Goal: Information Seeking & Learning: Understand process/instructions

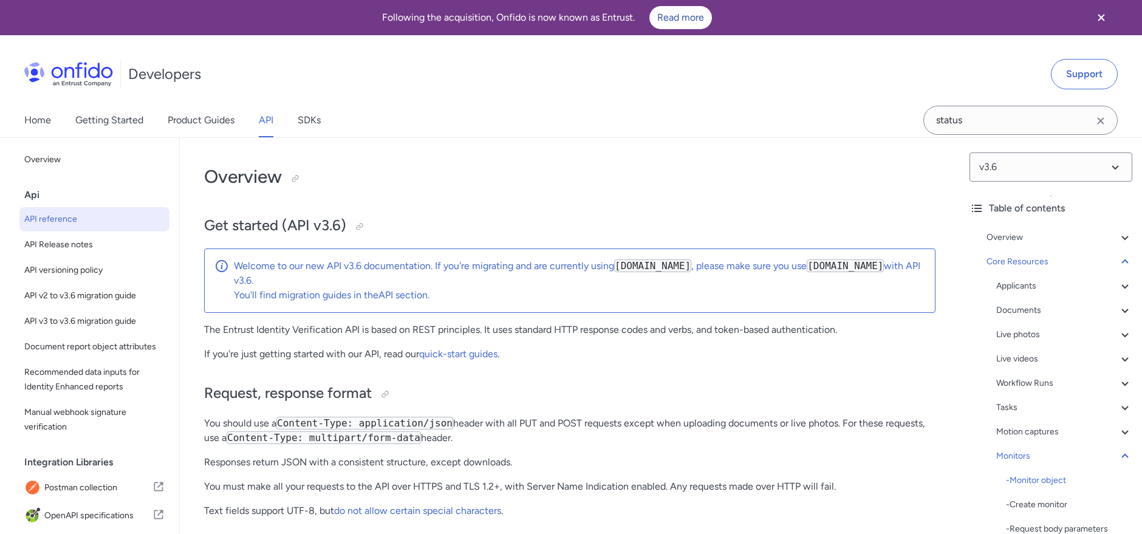
select select "http"
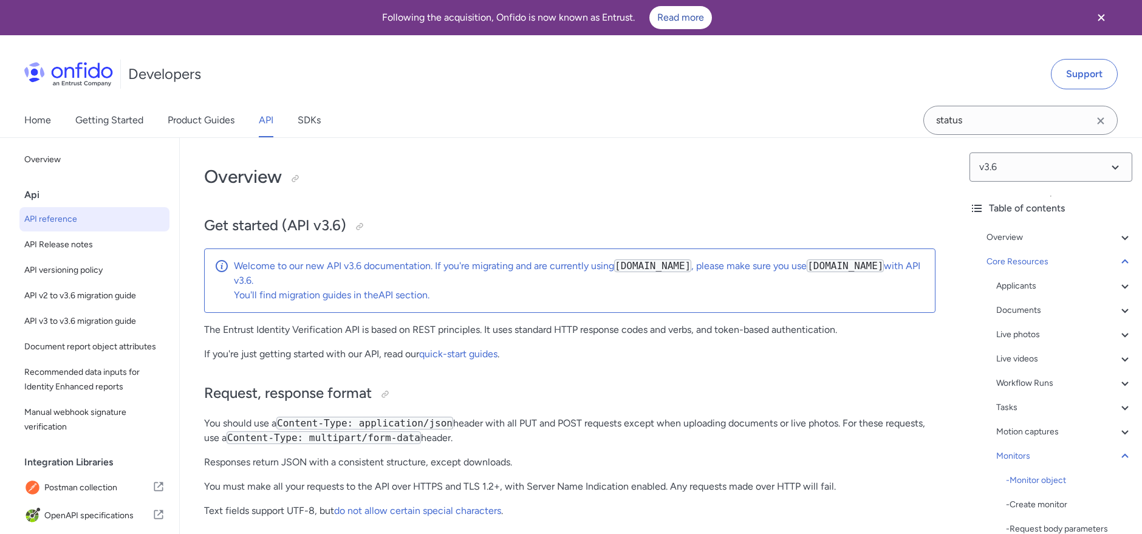
select select "http"
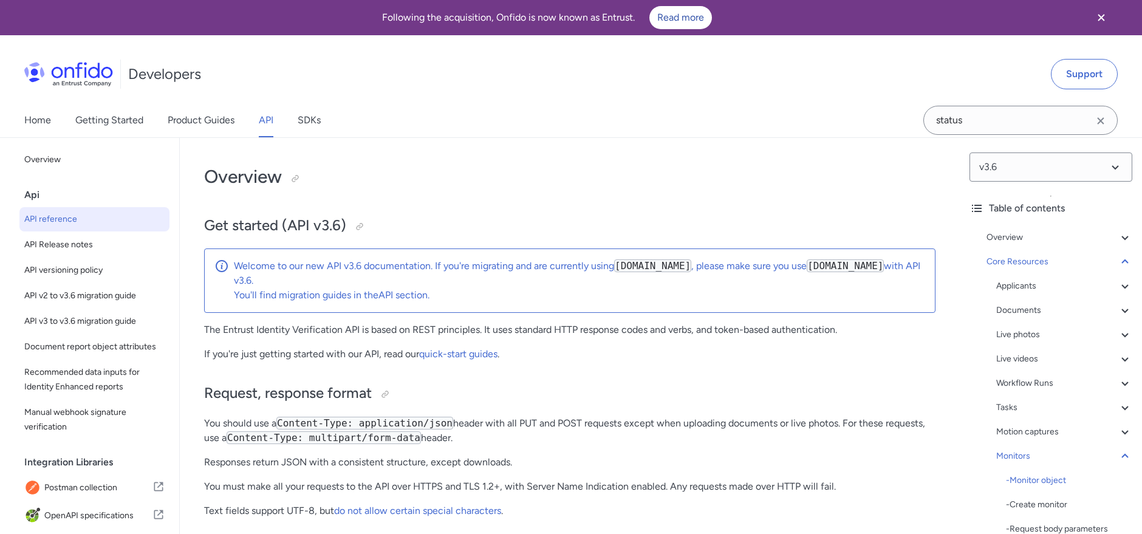
select select "http"
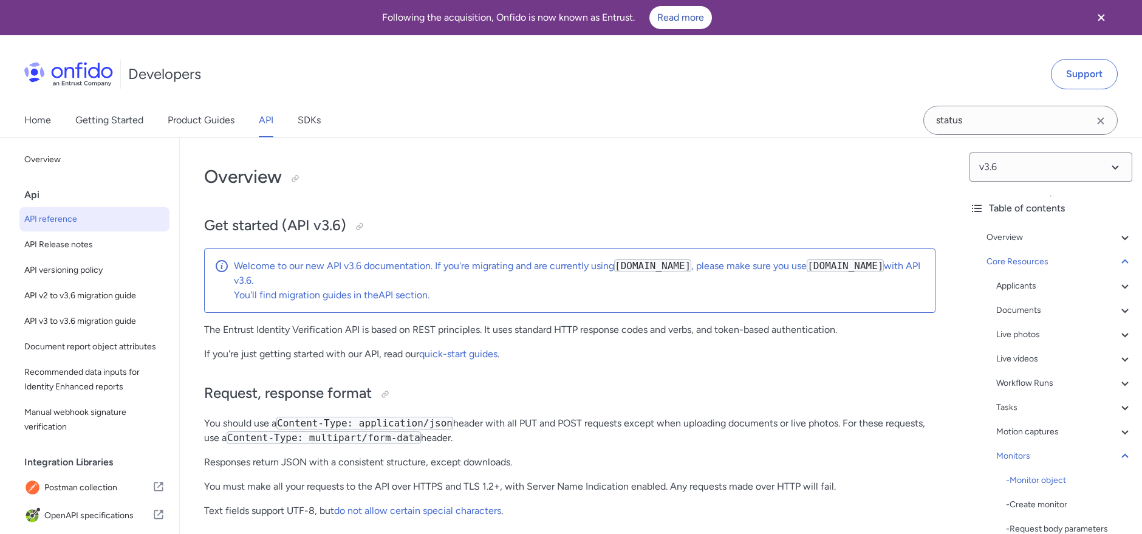
select select "http"
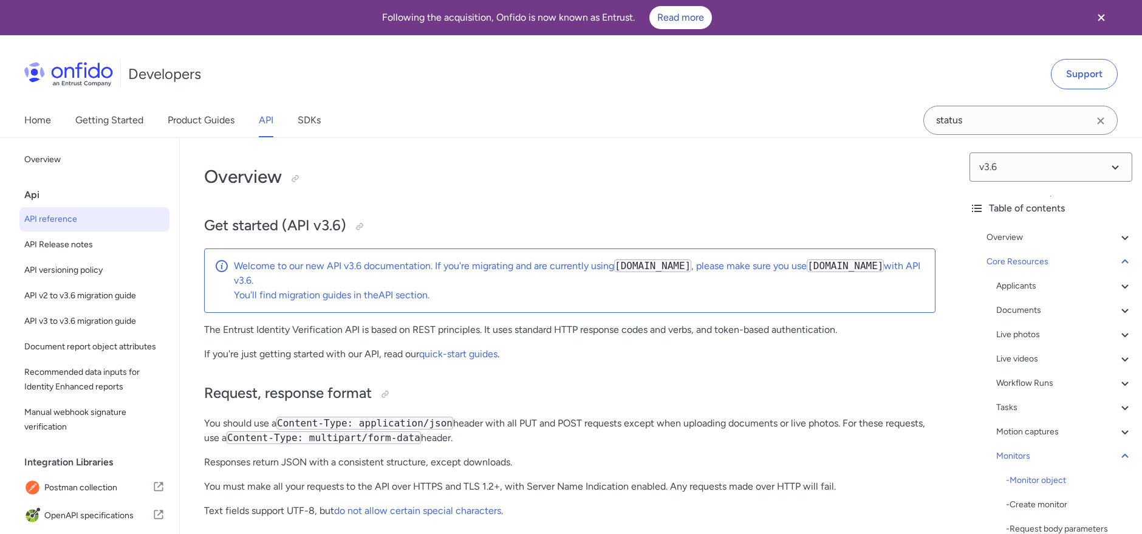
select select "http"
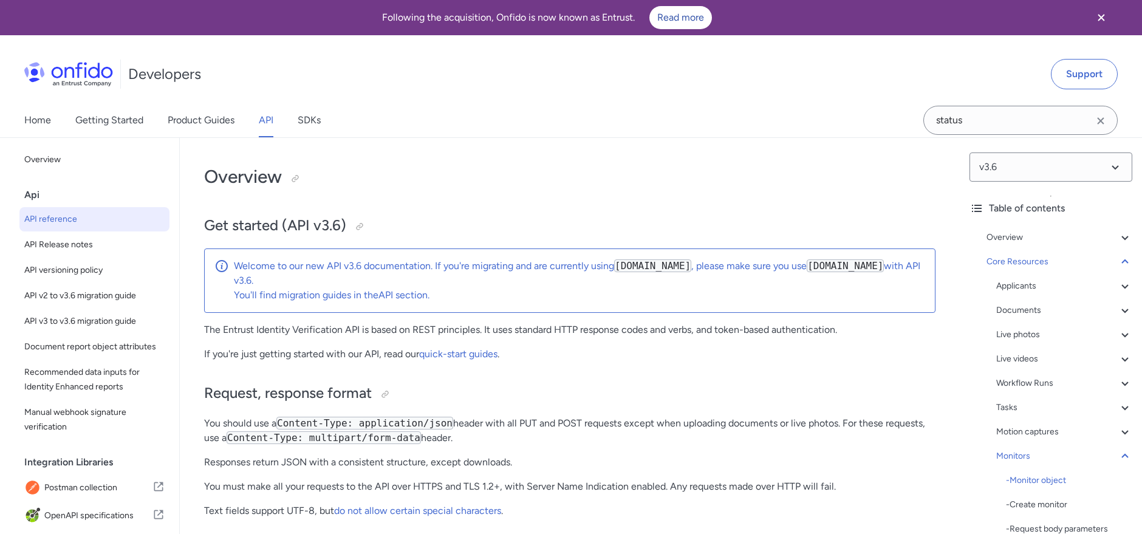
select select "http"
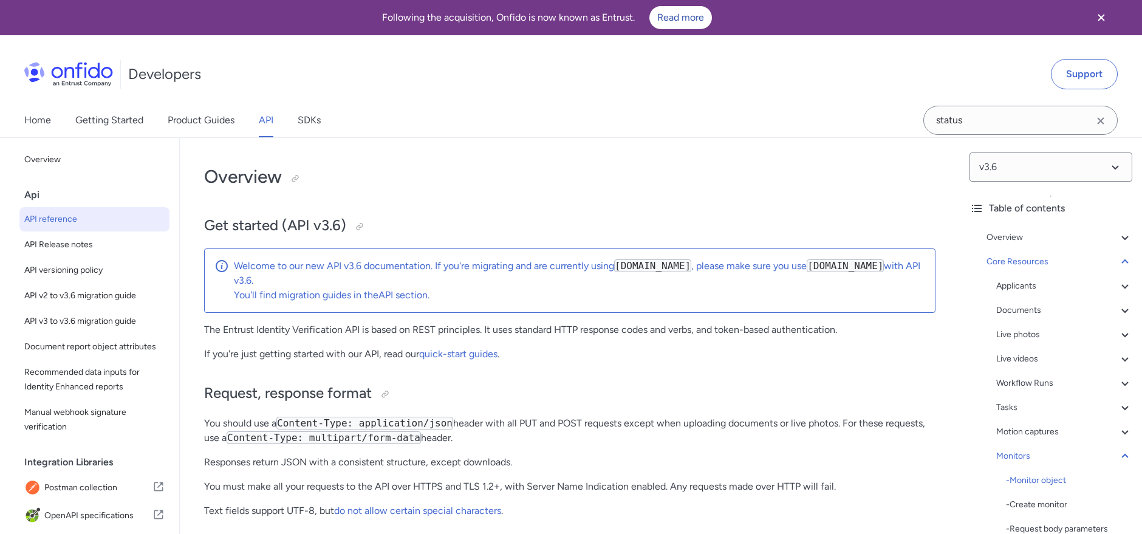
select select "http"
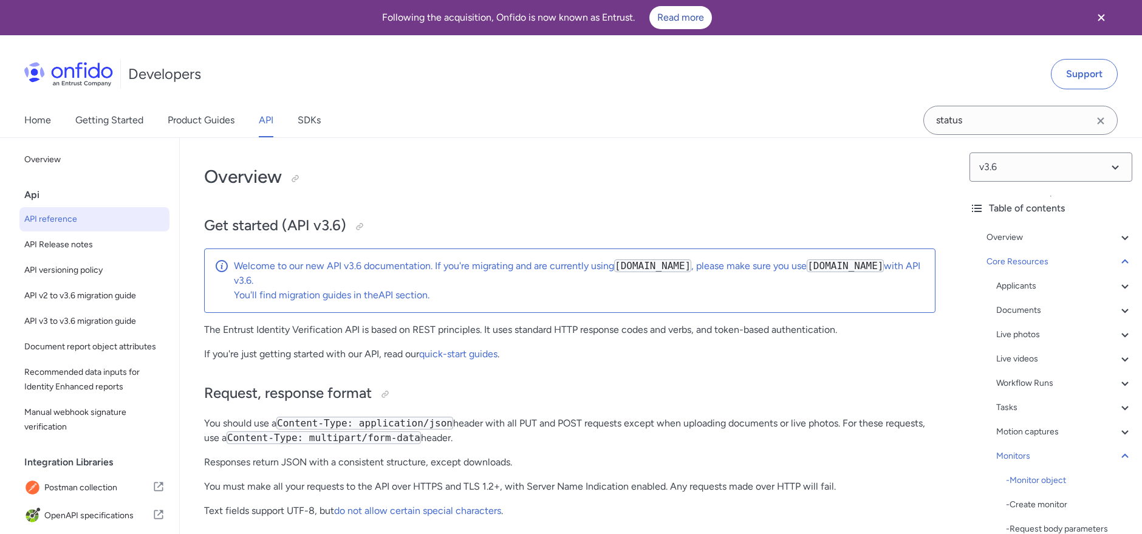
select select "http"
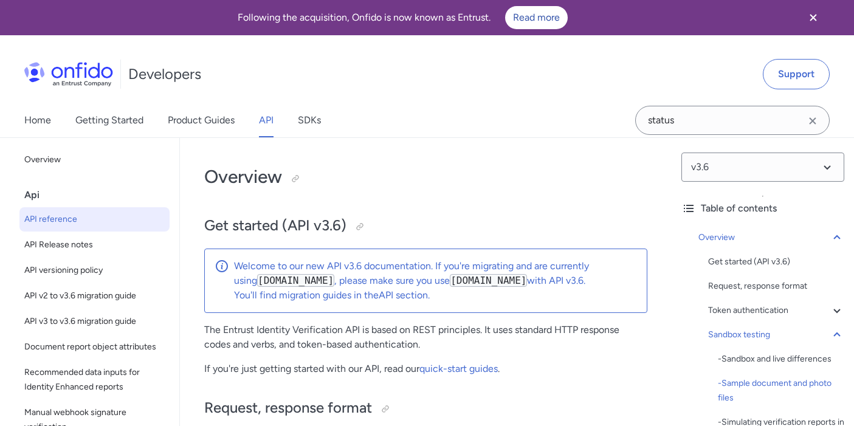
select select "bash"
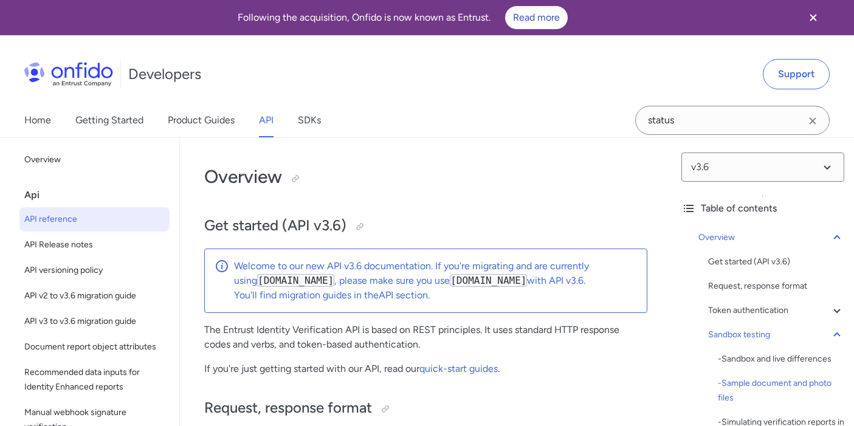
select select "bash"
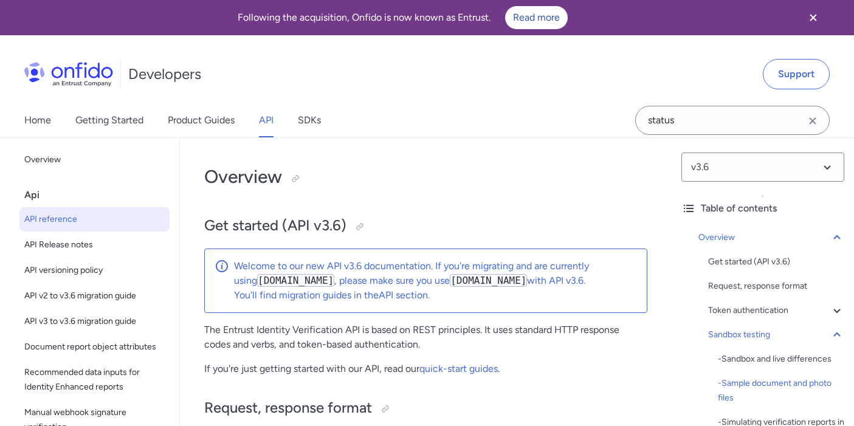
select select "bash"
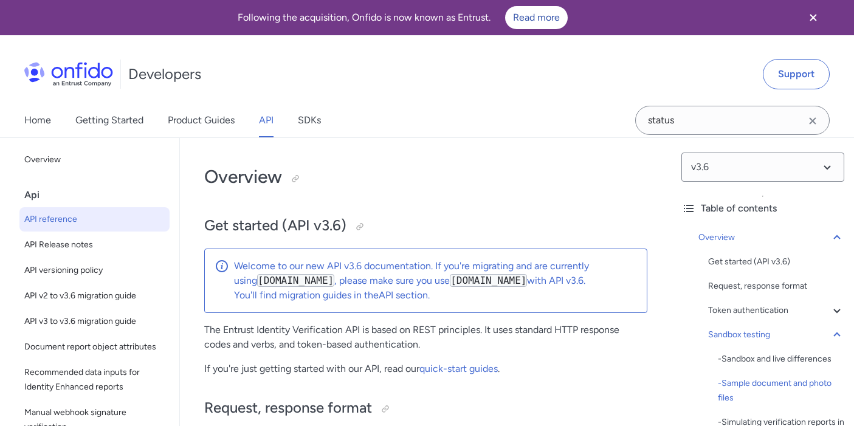
select select "bash"
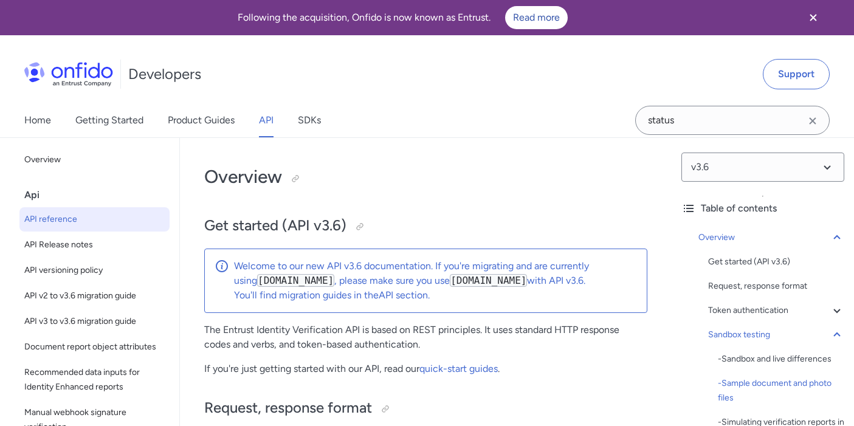
select select "bash"
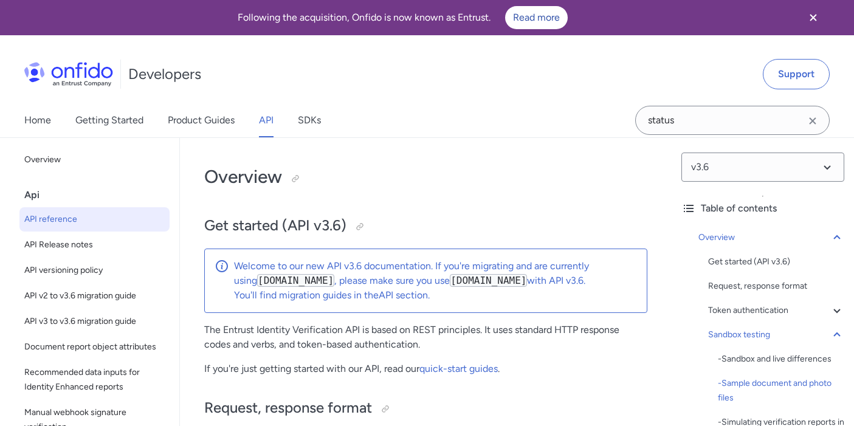
select select "bash"
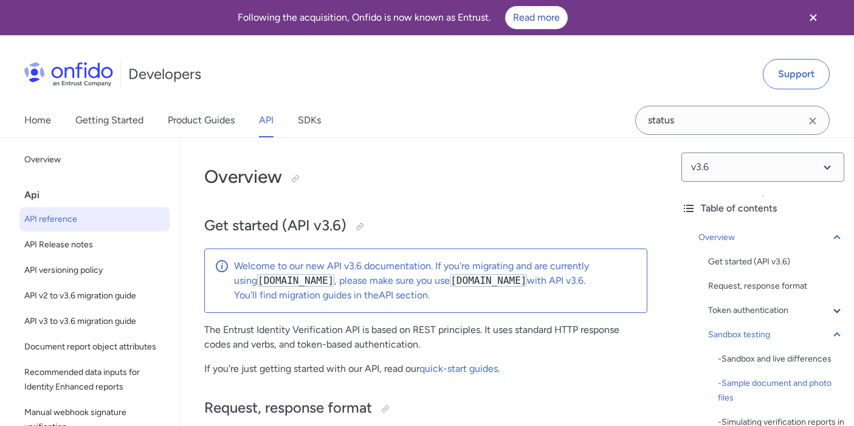
select select "bash"
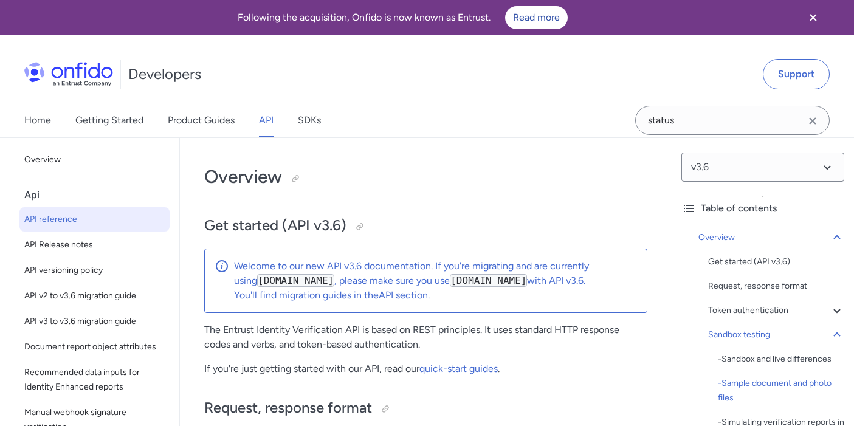
select select "bash"
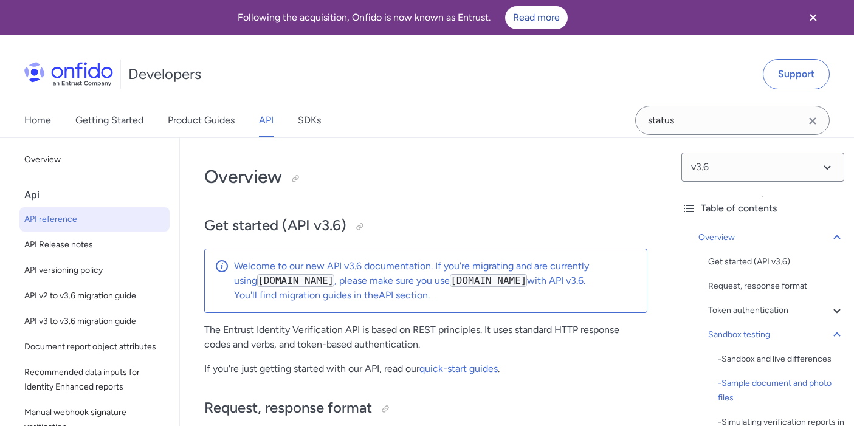
select select "bash"
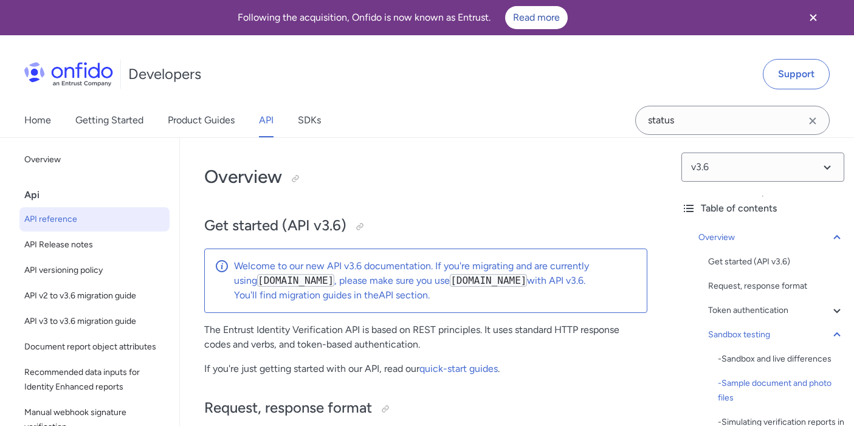
select select "bash"
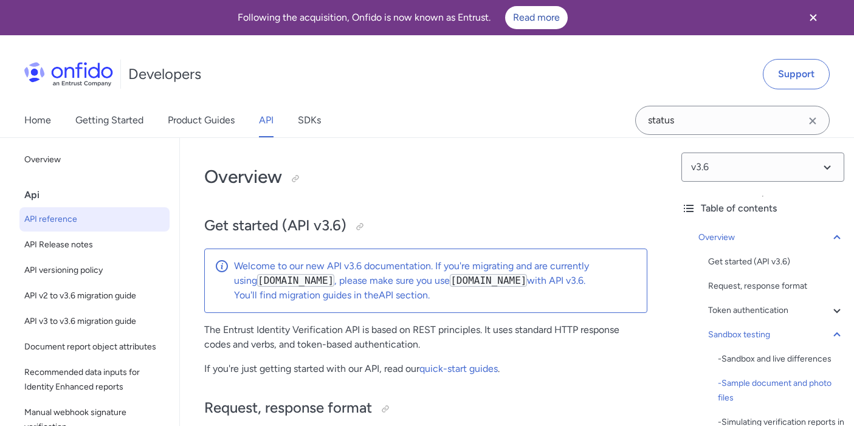
select select "bash"
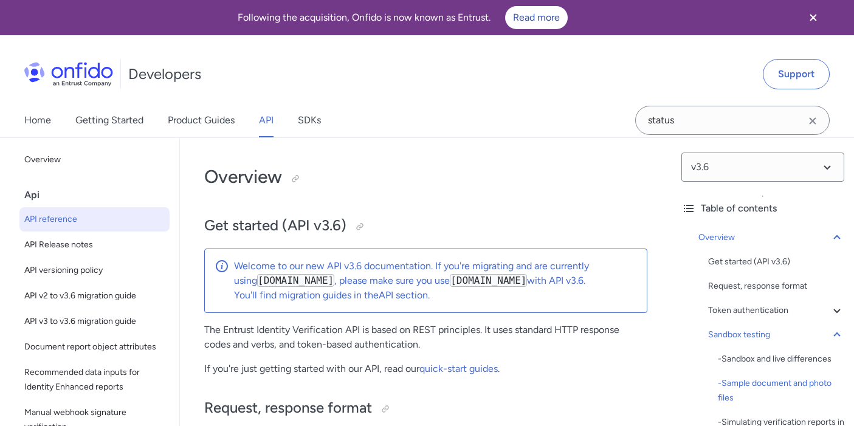
select select "bash"
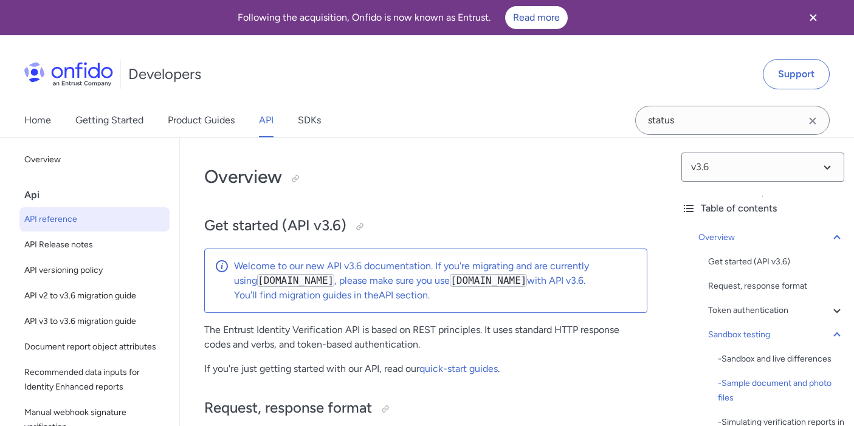
select select "bash"
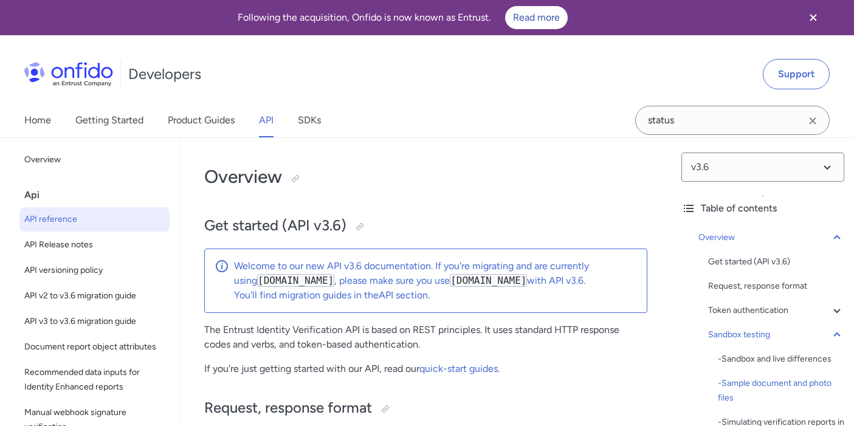
select select "bash"
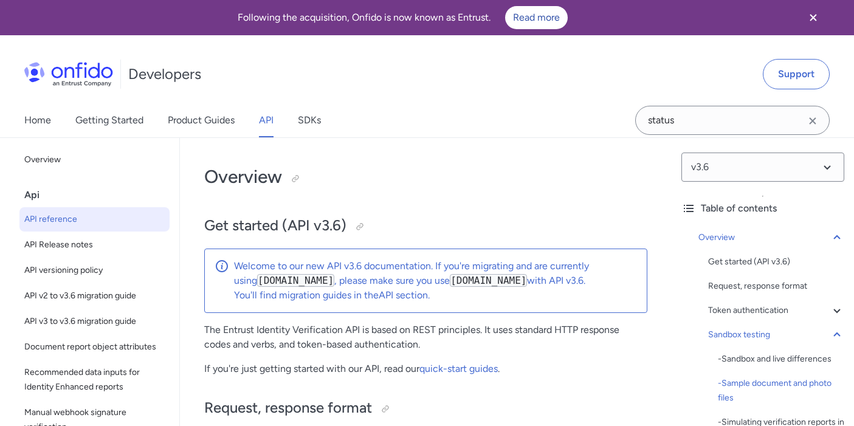
select select "bash"
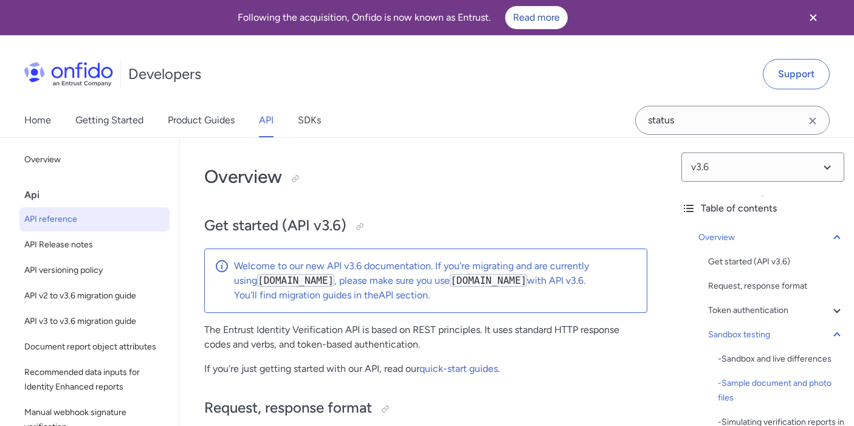
select select "bash"
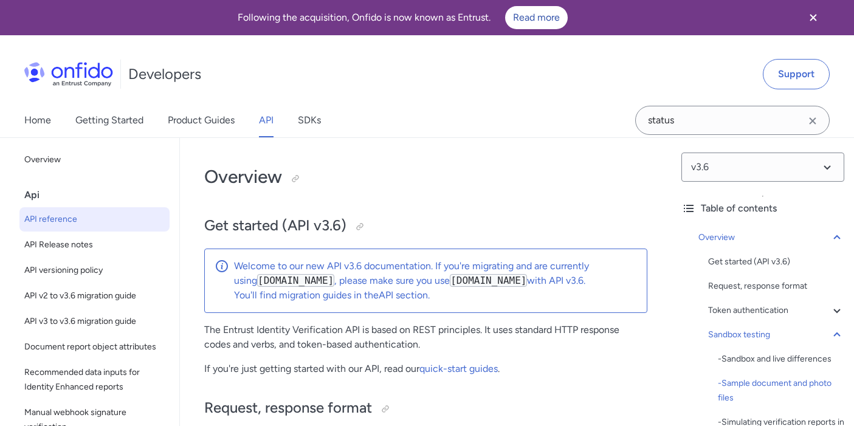
select select "bash"
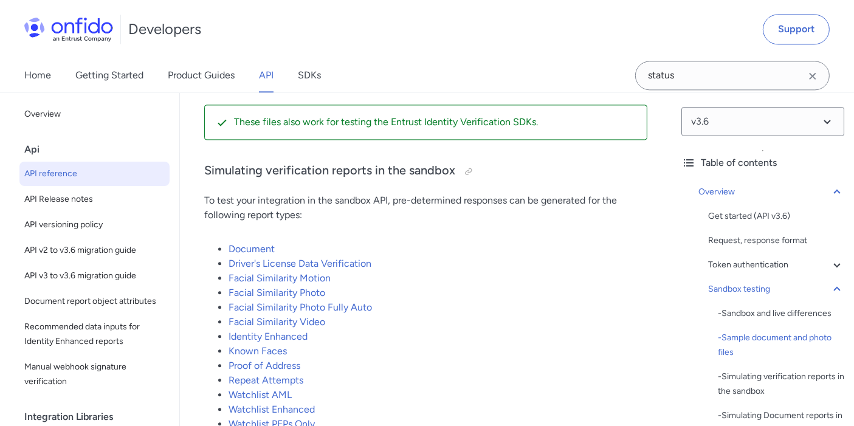
scroll to position [135, 0]
